Goal: Find specific page/section: Find specific page/section

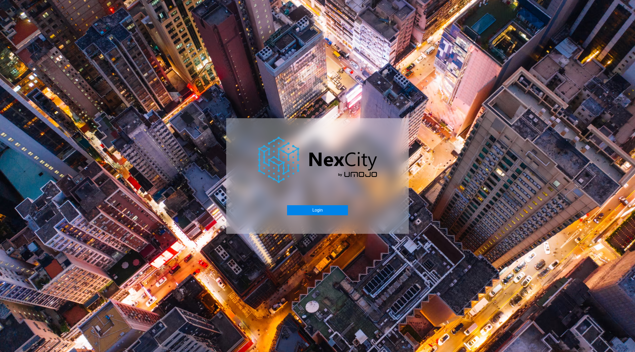
click at [315, 209] on button "Login" at bounding box center [317, 210] width 61 height 10
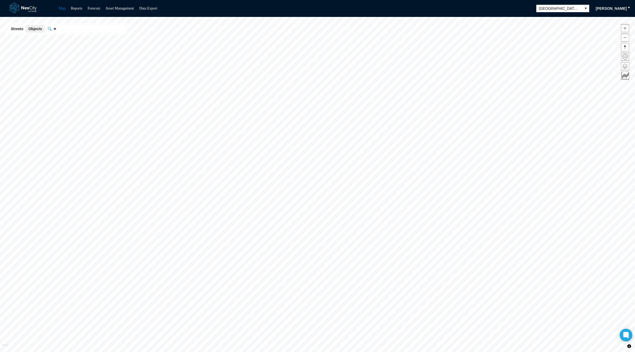
click at [627, 66] on span at bounding box center [626, 66] width 8 height 8
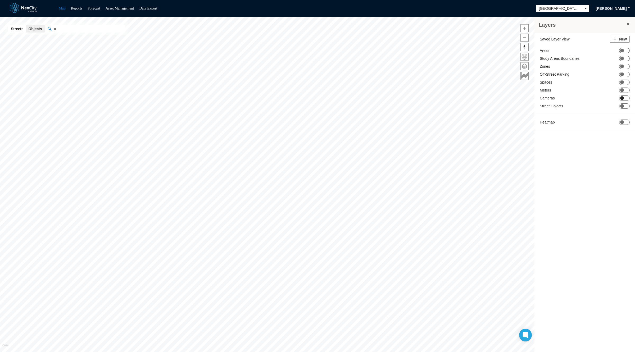
click at [626, 96] on span "ON OFF" at bounding box center [624, 98] width 11 height 5
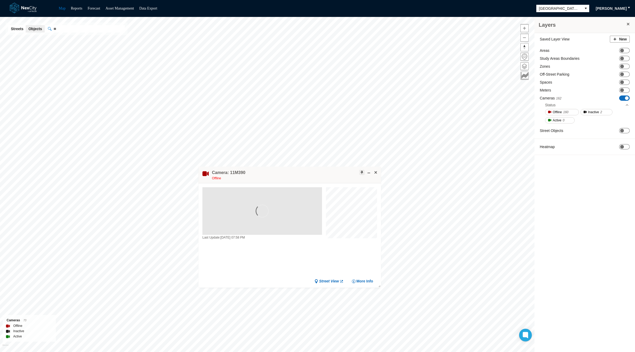
click at [361, 173] on span at bounding box center [362, 172] width 4 height 4
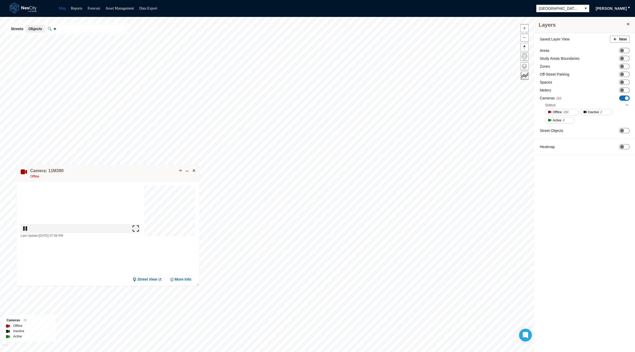
drag, startPoint x: 340, startPoint y: 174, endPoint x: 154, endPoint y: 170, distance: 185.9
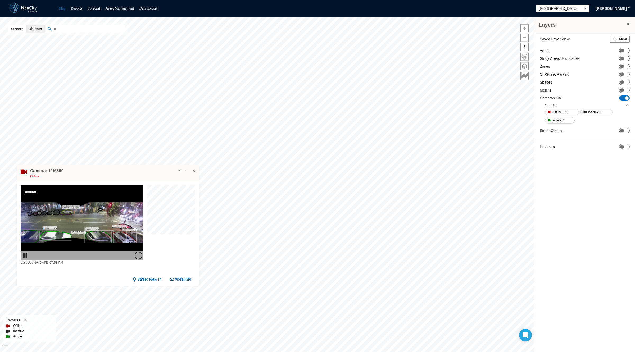
click at [154, 170] on div "Camera: 11M390 Offline" at bounding box center [108, 173] width 183 height 17
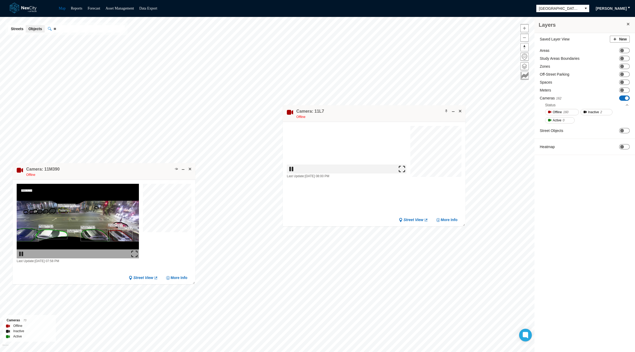
drag, startPoint x: 324, startPoint y: 150, endPoint x: 435, endPoint y: 60, distance: 143.2
click at [435, 105] on div "Camera: 11L7 Offline" at bounding box center [374, 113] width 183 height 17
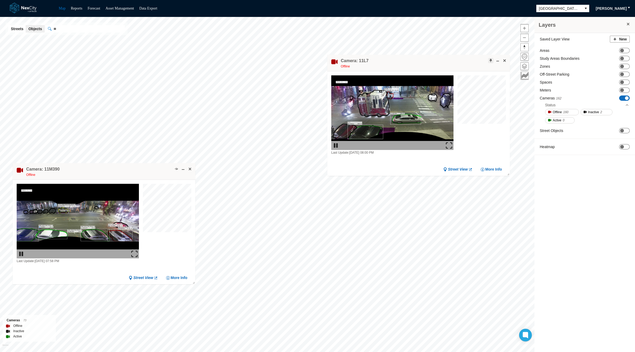
click at [490, 60] on span at bounding box center [491, 60] width 4 height 4
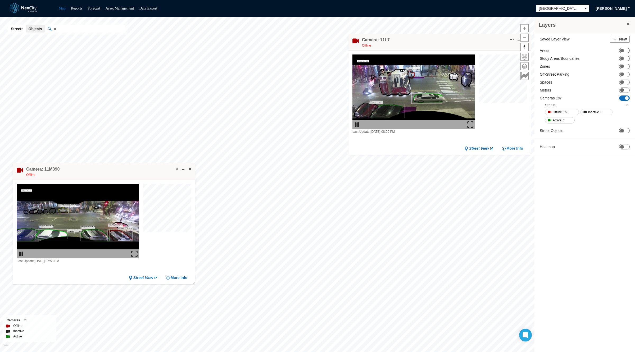
drag, startPoint x: 461, startPoint y: 62, endPoint x: 482, endPoint y: 40, distance: 30.3
click at [482, 40] on div "Camera: 11L7 Offline" at bounding box center [440, 42] width 183 height 17
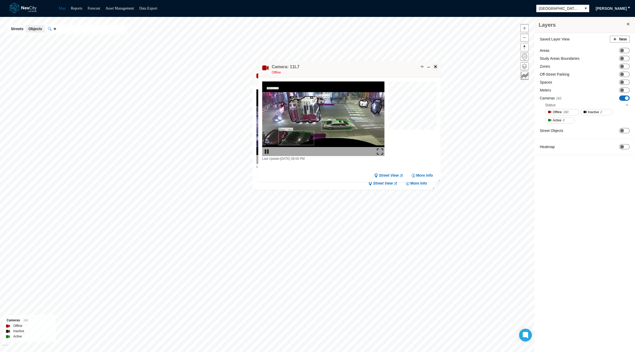
click at [437, 66] on span at bounding box center [436, 67] width 4 height 4
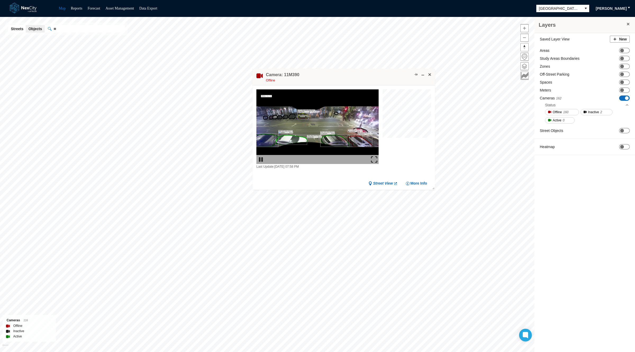
drag, startPoint x: 387, startPoint y: 80, endPoint x: 289, endPoint y: 62, distance: 99.3
click at [289, 69] on div "Camera: 11M390 Offline" at bounding box center [344, 77] width 183 height 17
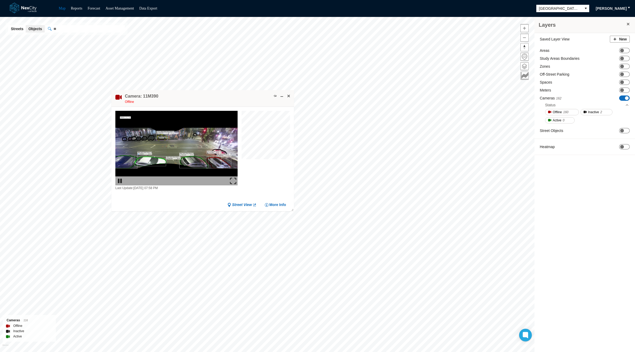
drag, startPoint x: 285, startPoint y: 62, endPoint x: 238, endPoint y: 110, distance: 67.4
click at [238, 107] on div "Camera: 11M390 Offline" at bounding box center [202, 98] width 183 height 17
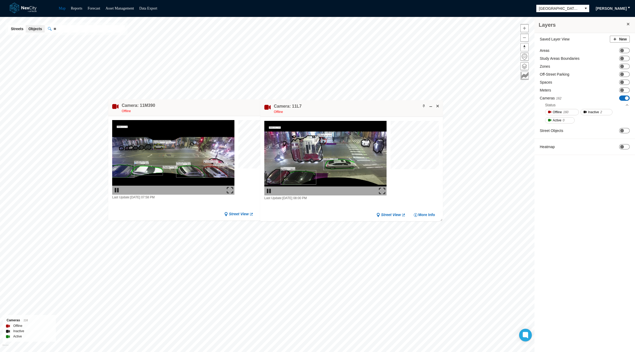
drag, startPoint x: 360, startPoint y: 172, endPoint x: 369, endPoint y: 106, distance: 66.2
click at [369, 106] on div "Camera: 11L7 Offline" at bounding box center [351, 108] width 183 height 17
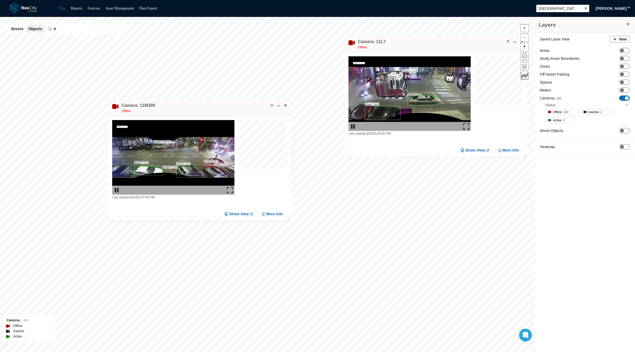
drag, startPoint x: 358, startPoint y: 111, endPoint x: 441, endPoint y: 47, distance: 105.1
click at [441, 47] on div "Camera: 11L7 Offline" at bounding box center [436, 44] width 183 height 17
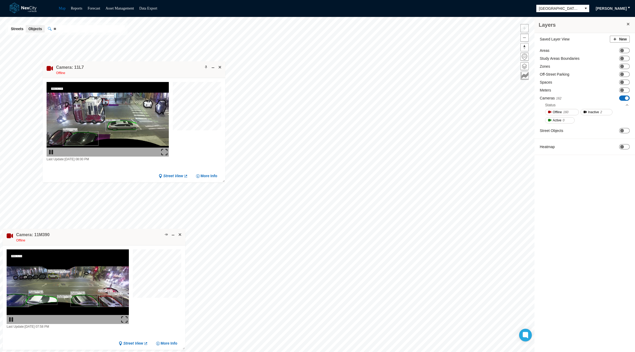
drag, startPoint x: 154, startPoint y: 237, endPoint x: 130, endPoint y: 41, distance: 197.1
click at [130, 61] on div "Camera: 11L7 Offline" at bounding box center [134, 69] width 183 height 17
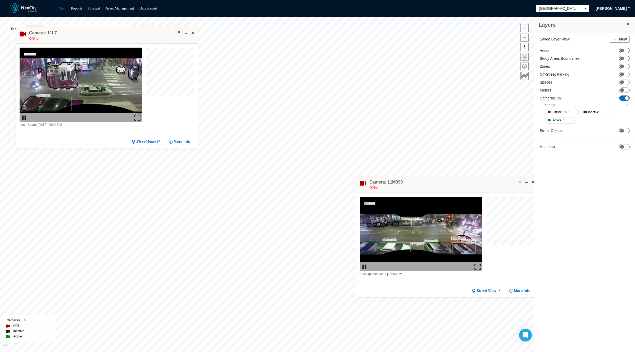
drag, startPoint x: 111, startPoint y: 234, endPoint x: 462, endPoint y: 182, distance: 355.1
click at [462, 182] on div "Camera: 11M390 Offline" at bounding box center [447, 184] width 183 height 17
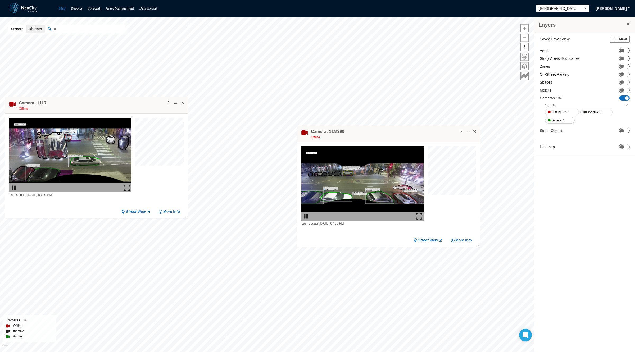
drag, startPoint x: 299, startPoint y: 85, endPoint x: 70, endPoint y: 101, distance: 229.2
click at [70, 101] on div "Camera: 11L7 Offline" at bounding box center [96, 105] width 183 height 17
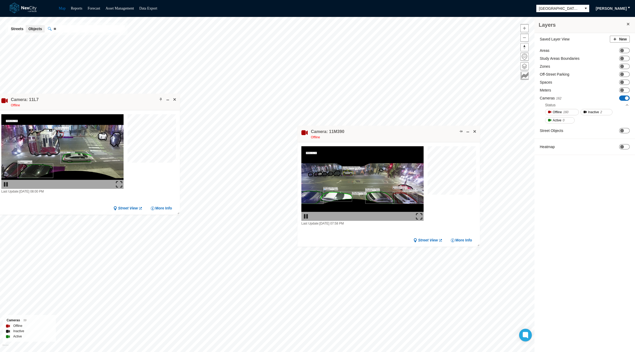
drag, startPoint x: 348, startPoint y: 142, endPoint x: 375, endPoint y: 181, distance: 47.1
click at [375, 181] on div "Last Update: [DATE] 07:58 PM Street View More Info" at bounding box center [389, 186] width 183 height 88
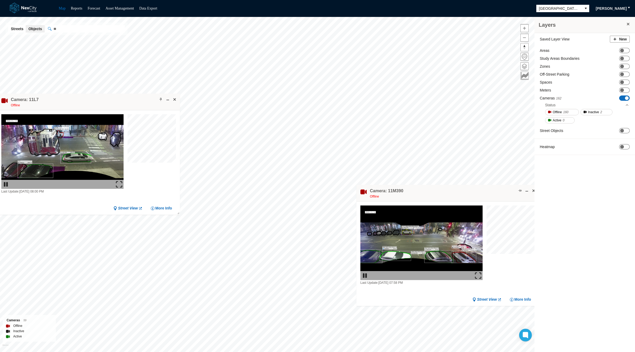
drag, startPoint x: 362, startPoint y: 133, endPoint x: 424, endPoint y: 196, distance: 88.3
click at [424, 196] on div "Camera: 11M390 Offline" at bounding box center [448, 193] width 183 height 17
